Goal: Use online tool/utility: Use online tool/utility

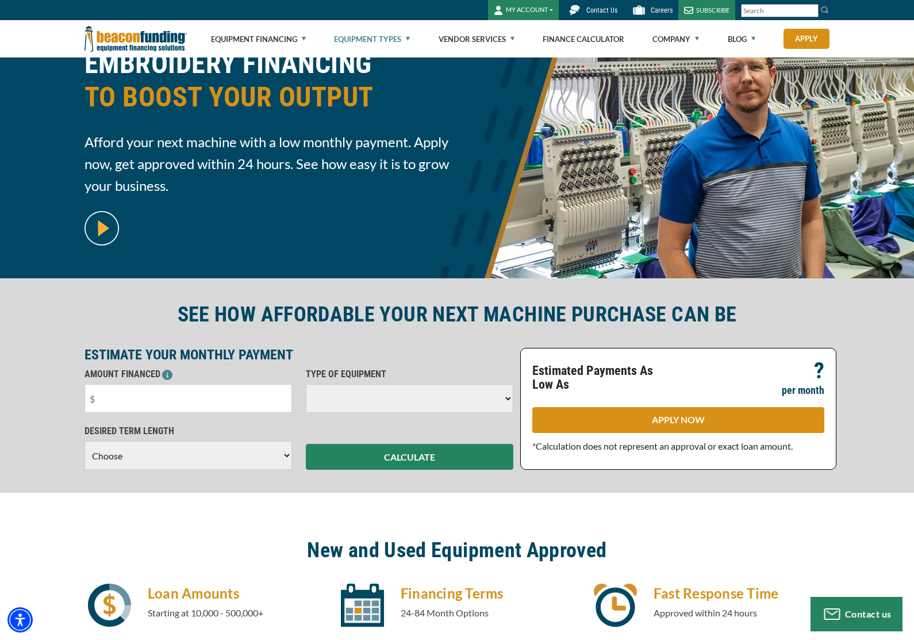
scroll to position [65, 0]
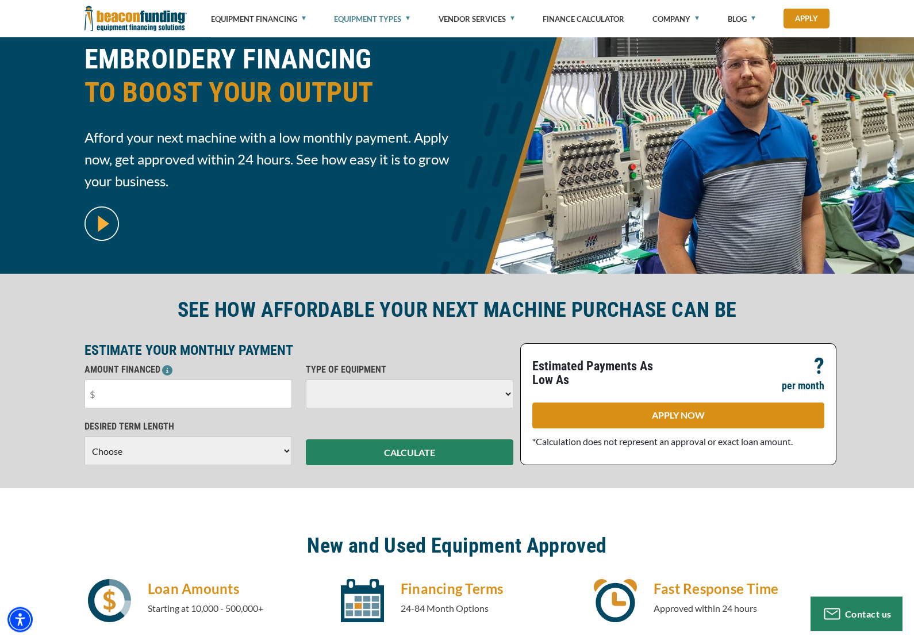
click at [108, 396] on input "text" at bounding box center [189, 394] width 208 height 29
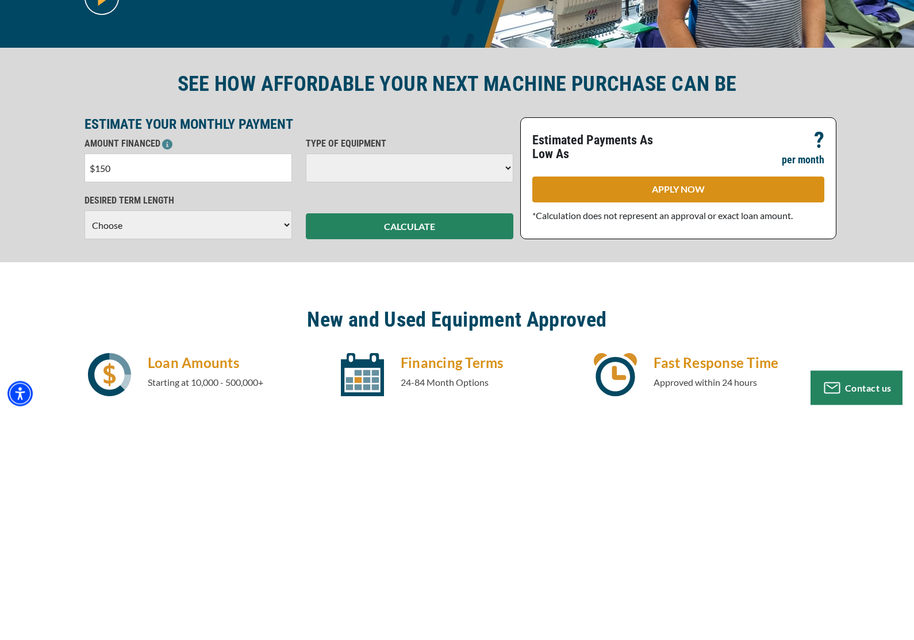
click at [372, 420] on div "CALCULATE" at bounding box center [409, 442] width 221 height 45
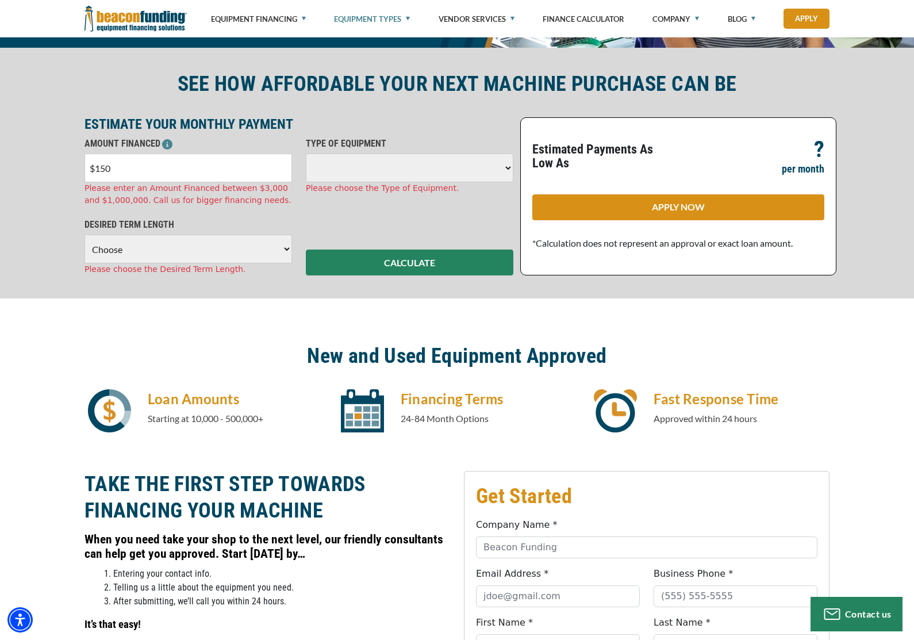
click at [143, 175] on input "$150" at bounding box center [189, 168] width 208 height 29
type input "$1"
type input "$8,000"
click at [391, 162] on select at bounding box center [410, 168] width 208 height 29
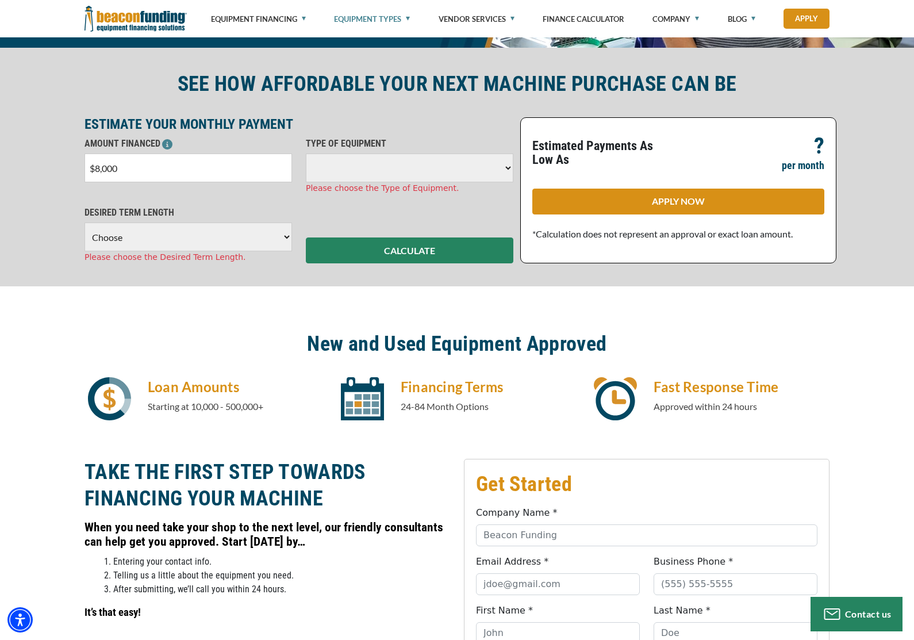
scroll to position [289, 0]
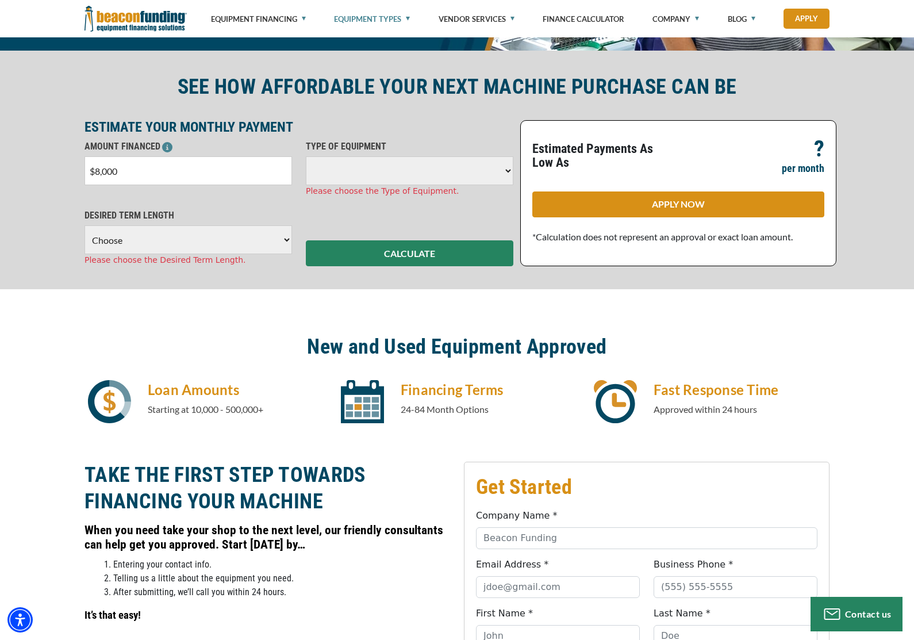
click at [388, 259] on button "CALCULATE" at bounding box center [410, 253] width 208 height 26
click at [257, 242] on select "Choose 36 Months 48 Months 60 Months" at bounding box center [189, 239] width 208 height 29
select select "60"
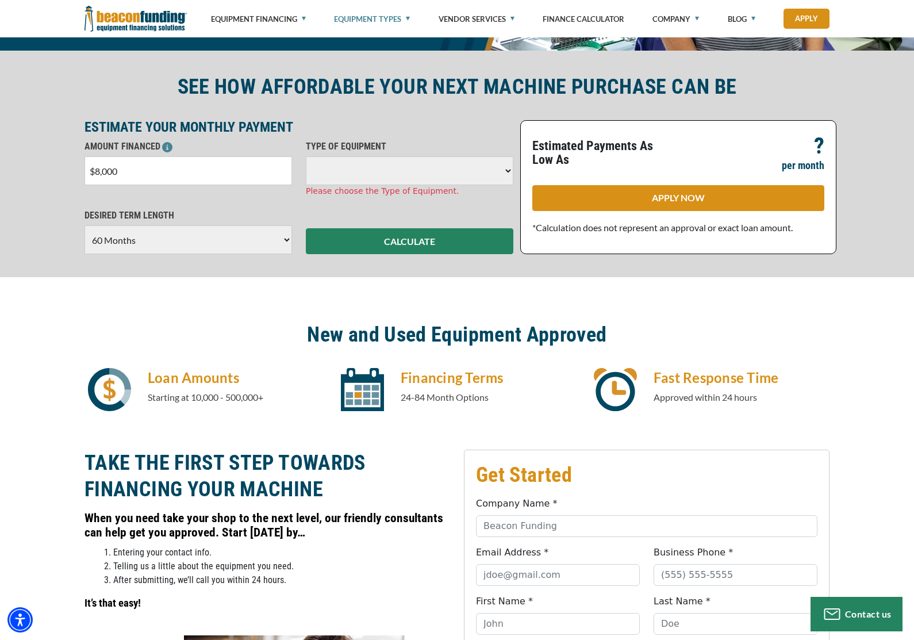
click at [387, 229] on button "CALCULATE" at bounding box center [410, 241] width 208 height 26
click at [370, 244] on button "CALCULATE" at bounding box center [410, 241] width 208 height 26
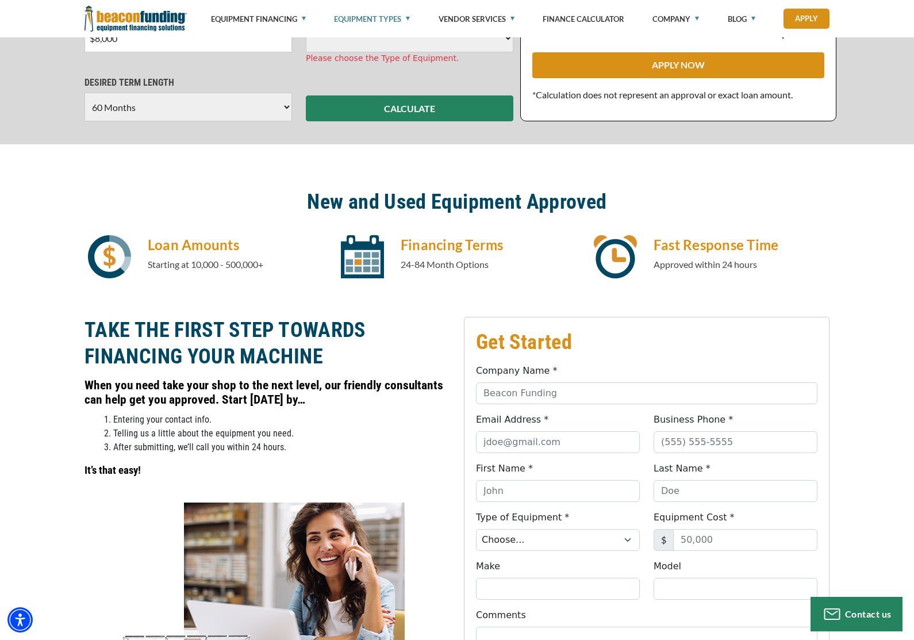
scroll to position [0, 0]
